Goal: Transaction & Acquisition: Purchase product/service

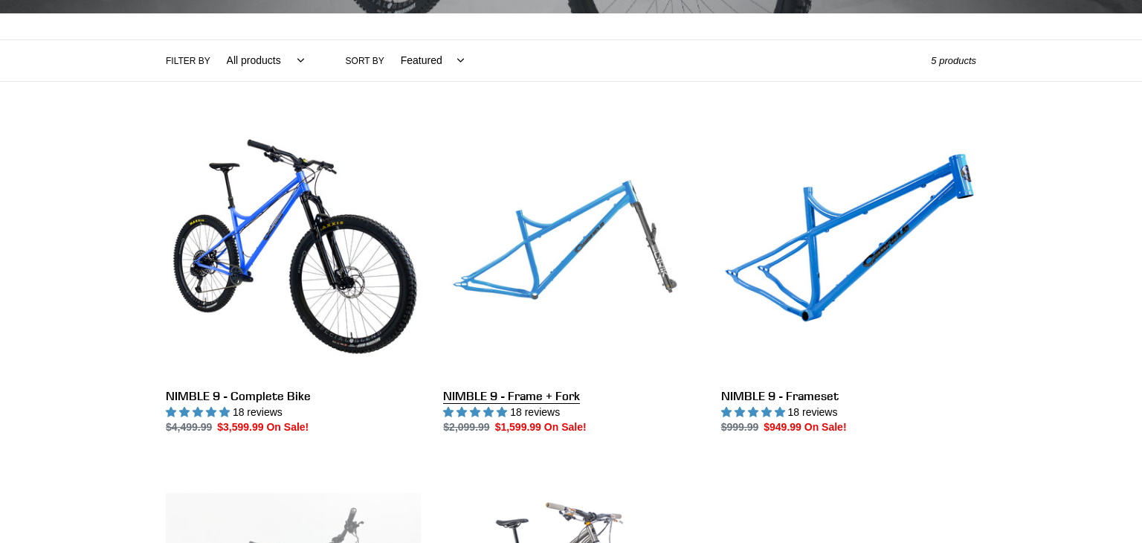
click at [531, 268] on link "NIMBLE 9 - Frame + Fork" at bounding box center [570, 279] width 255 height 313
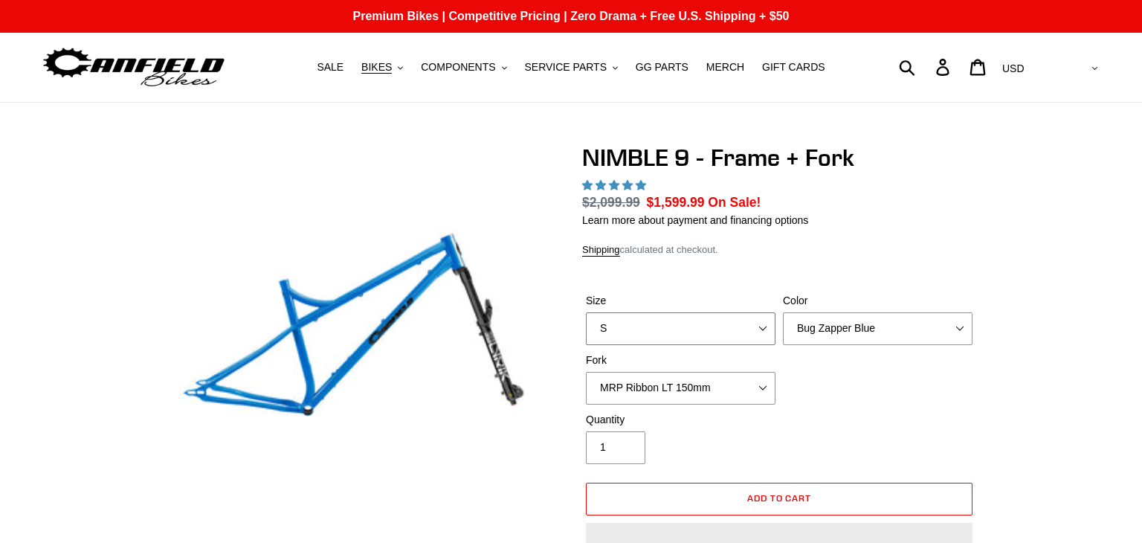
click at [761, 312] on select "S M L XL" at bounding box center [681, 328] width 190 height 33
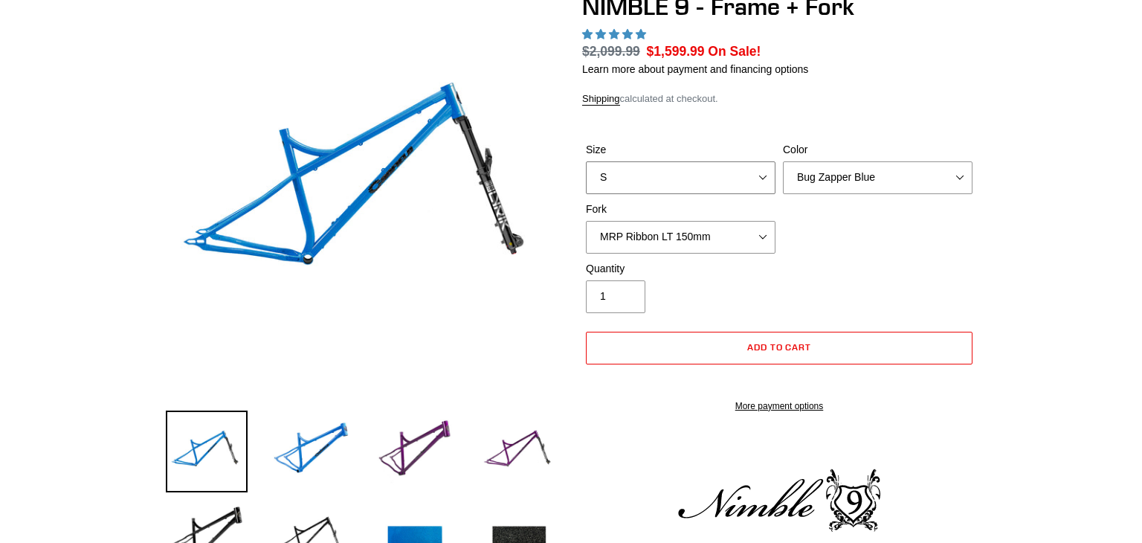
select select "M"
click at [586, 161] on select "S M L XL" at bounding box center [681, 177] width 190 height 33
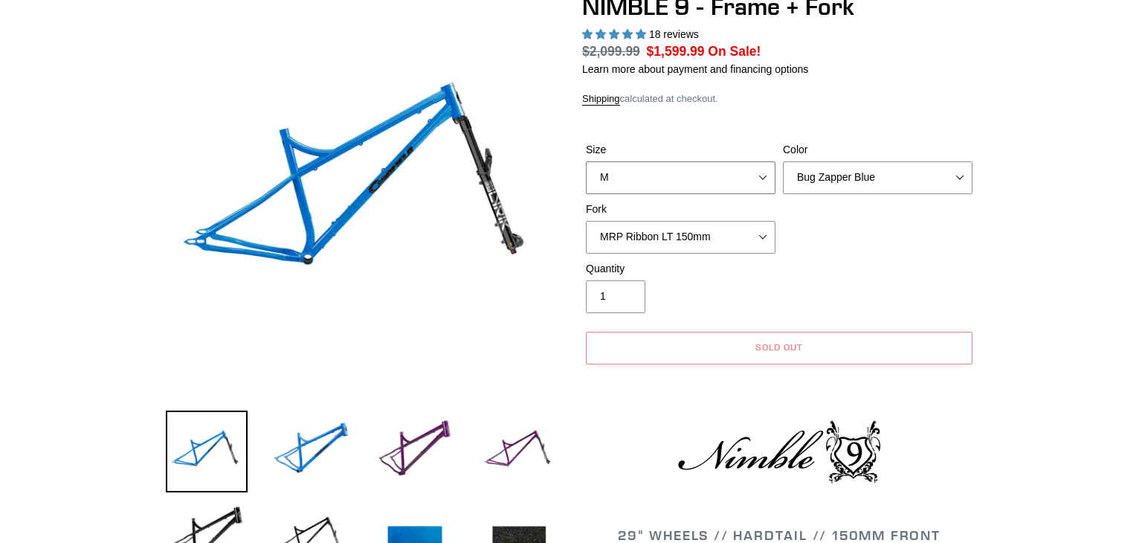
select select "highest-rating"
click at [891, 178] on select "Bug Zapper Blue Purple Haze - Sold Out Galaxy Black" at bounding box center [878, 177] width 190 height 33
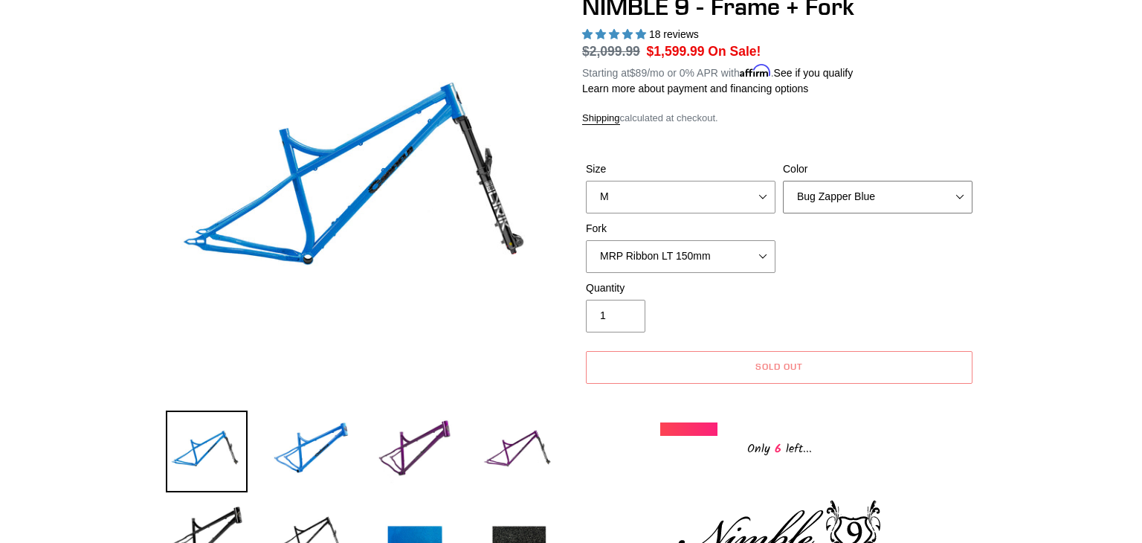
select select "Galaxy Black"
click at [783, 181] on select "Bug Zapper Blue Purple Haze - Sold Out Galaxy Black" at bounding box center [878, 197] width 190 height 33
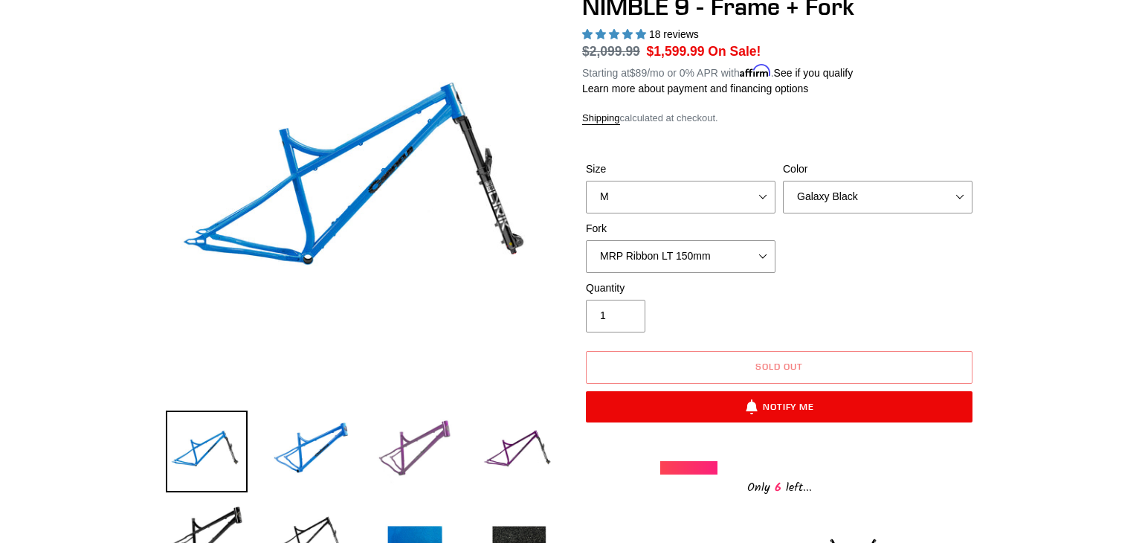
click at [417, 435] on img at bounding box center [415, 451] width 82 height 82
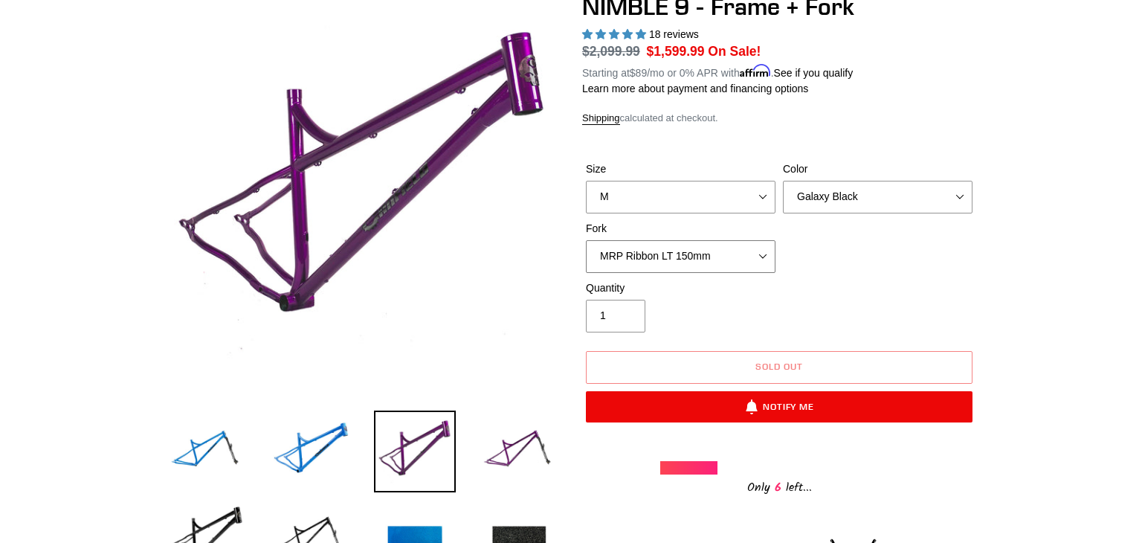
click at [767, 257] on select "MRP Ribbon LT 150mm Fox 36 Factory Grip X 150mm (Special Order) RockShox Lyrik …" at bounding box center [681, 256] width 190 height 33
click at [586, 240] on select "MRP Ribbon LT 150mm Fox 36 Factory Grip X 150mm (Special Order) RockShox Lyrik …" at bounding box center [681, 256] width 190 height 33
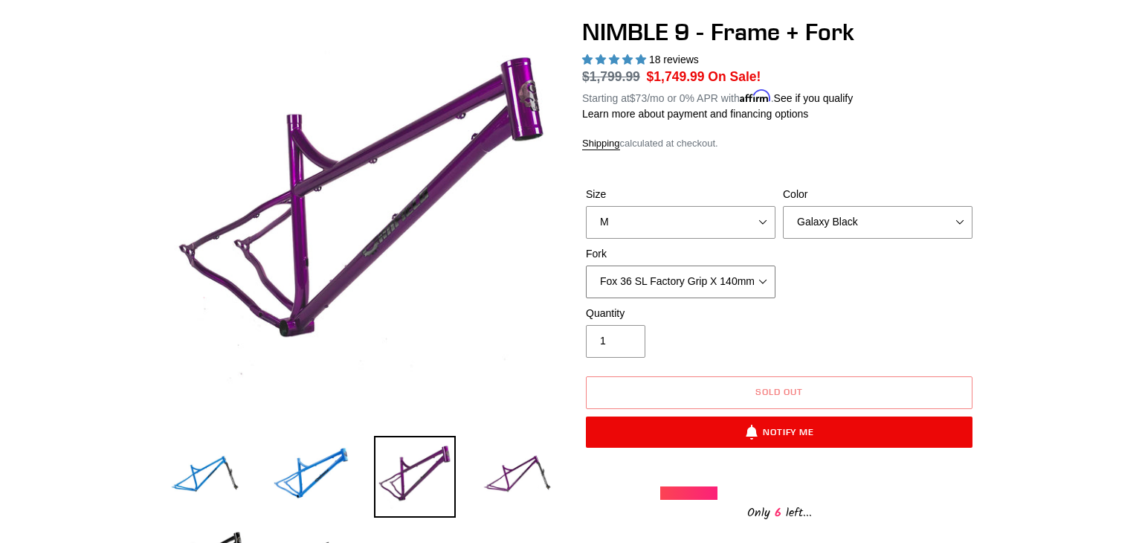
scroll to position [127, 0]
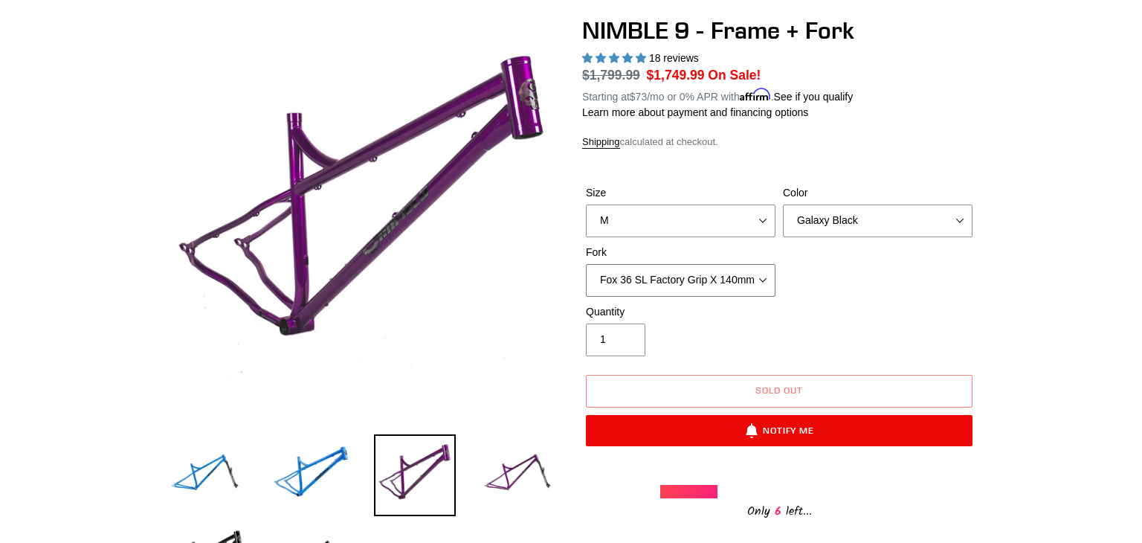
click at [766, 283] on select "MRP Ribbon LT 150mm Fox 36 Factory Grip X 150mm (Special Order) RockShox Lyrik …" at bounding box center [681, 280] width 190 height 33
select select "MRP Ribbon LT 150mm"
click at [586, 264] on select "MRP Ribbon LT 150mm Fox 36 Factory Grip X 150mm (Special Order) RockShox Lyrik …" at bounding box center [681, 280] width 190 height 33
click at [915, 225] on select "Bug Zapper Blue Purple Haze - Sold Out Galaxy Black" at bounding box center [878, 220] width 190 height 33
select select "Bug Zapper Blue"
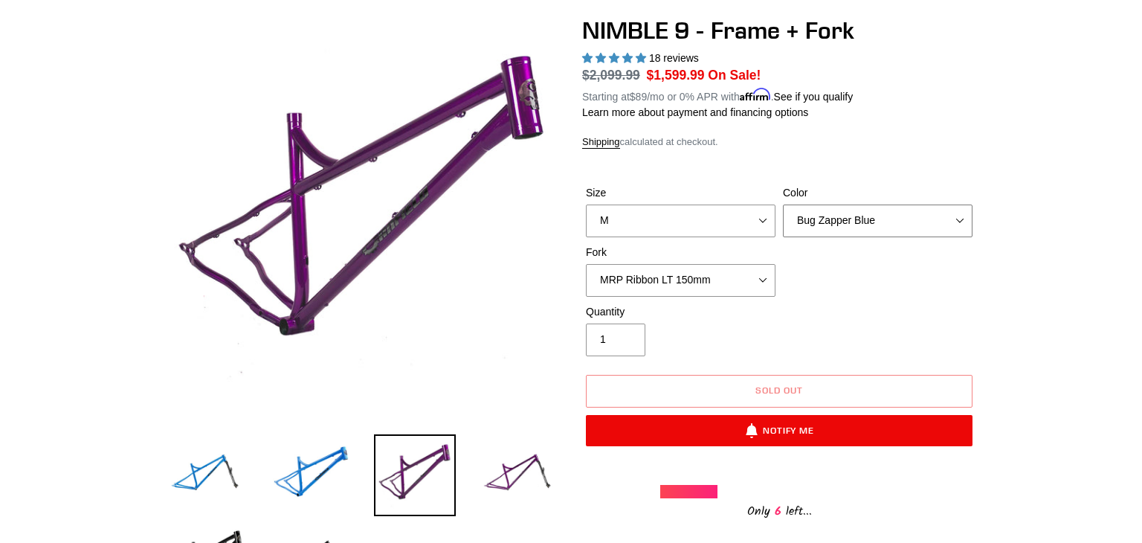
click at [783, 204] on select "Bug Zapper Blue Purple Haze - Sold Out Galaxy Black" at bounding box center [878, 220] width 190 height 33
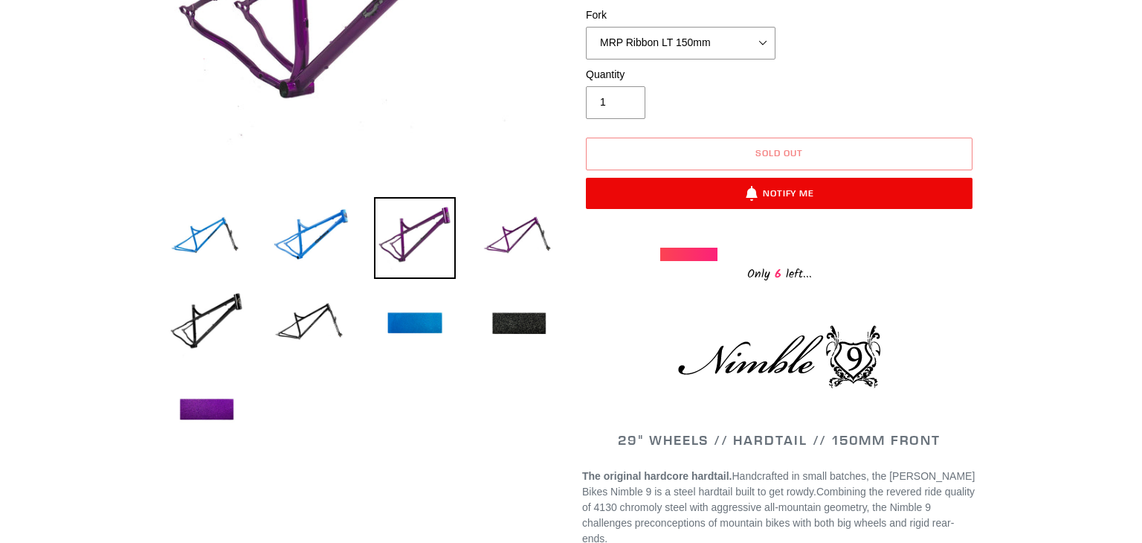
scroll to position [365, 0]
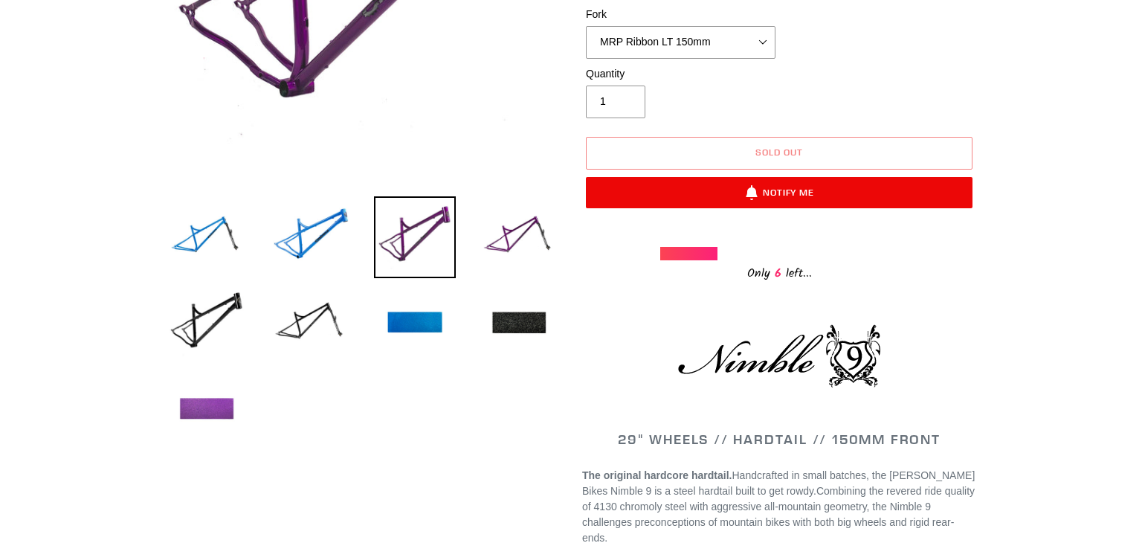
click at [216, 405] on img at bounding box center [207, 410] width 82 height 82
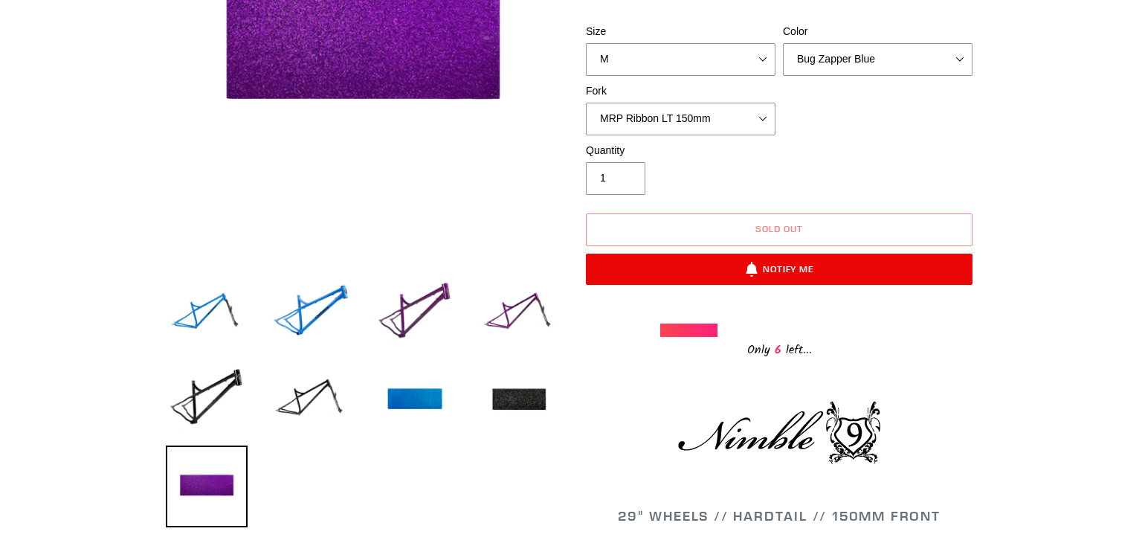
scroll to position [290, 0]
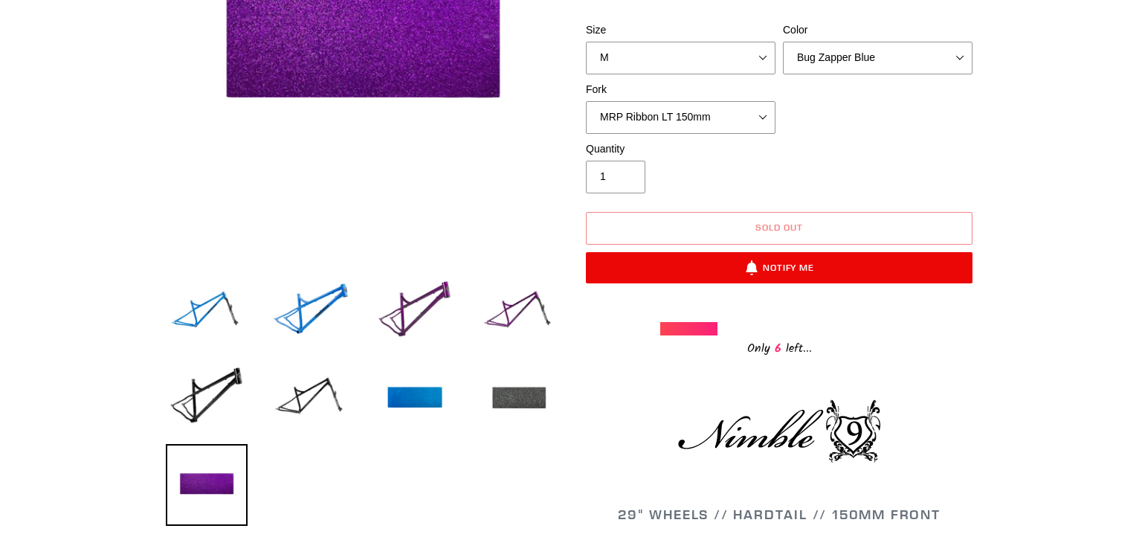
click at [504, 408] on img at bounding box center [519, 399] width 82 height 82
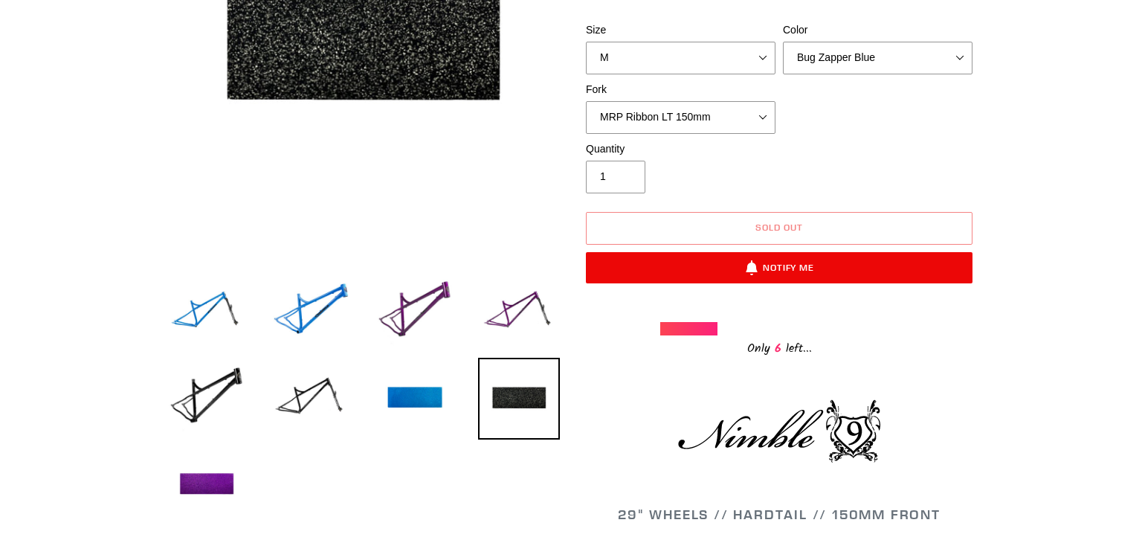
scroll to position [0, 0]
